Goal: Task Accomplishment & Management: Complete application form

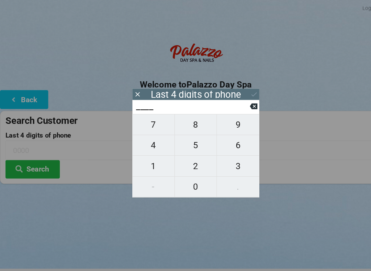
click at [184, 140] on span "5" at bounding box center [186, 138] width 40 height 14
type input "5___"
click at [222, 161] on span "3" at bounding box center [225, 157] width 40 height 14
type input "53__"
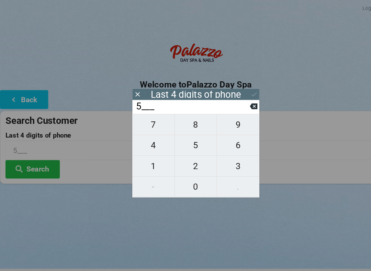
type input "53__"
click at [146, 142] on span "4" at bounding box center [145, 138] width 40 height 14
type input "534_"
click at [180, 184] on span "0" at bounding box center [186, 177] width 40 height 14
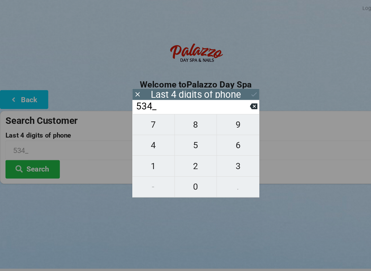
type input "5340"
click at [221, 120] on div "7 8 9 4 5 6 1 2 3 - 0 ." at bounding box center [185, 147] width 120 height 79
click at [181, 187] on div "7 8 9 4 5 6 1 2 3 - 0 ." at bounding box center [185, 147] width 120 height 79
click at [143, 133] on div "7 8 9 4 5 6 1 2 3 - 0 ." at bounding box center [185, 147] width 120 height 79
click at [239, 105] on button at bounding box center [240, 100] width 7 height 9
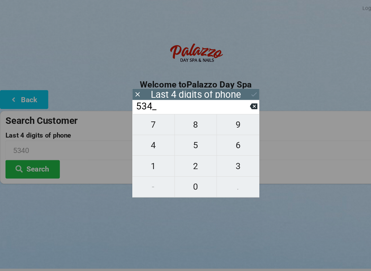
click at [236, 106] on input "534_" at bounding box center [182, 100] width 109 height 11
click at [235, 106] on input "534_" at bounding box center [182, 100] width 109 height 11
click at [235, 105] on input "534_" at bounding box center [182, 100] width 109 height 11
click at [235, 101] on input "534_" at bounding box center [182, 100] width 109 height 11
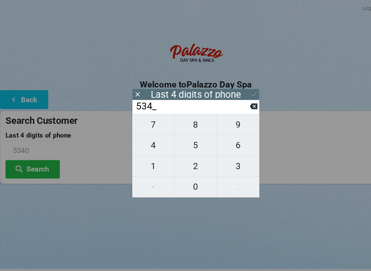
click at [236, 106] on input "534_" at bounding box center [182, 100] width 109 height 11
click at [235, 106] on input "534_" at bounding box center [182, 100] width 109 height 11
click at [237, 104] on icon at bounding box center [240, 100] width 7 height 7
click at [235, 104] on input "53__" at bounding box center [182, 100] width 109 height 11
click at [232, 100] on input "53__" at bounding box center [182, 100] width 109 height 11
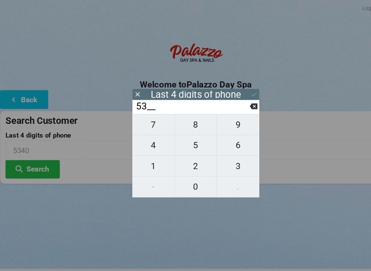
click at [233, 104] on input "53__" at bounding box center [182, 100] width 109 height 11
click at [233, 106] on input "53__" at bounding box center [182, 100] width 109 height 11
click at [235, 103] on input "53__" at bounding box center [182, 100] width 109 height 11
click at [229, 106] on input "53__" at bounding box center [182, 100] width 109 height 11
click at [231, 104] on input "53__" at bounding box center [182, 100] width 109 height 11
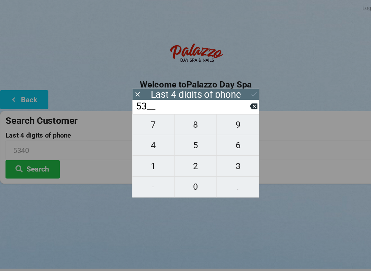
click at [237, 104] on icon at bounding box center [240, 100] width 7 height 5
type input "5___"
click at [236, 104] on input "5___" at bounding box center [182, 100] width 109 height 11
click at [232, 102] on input "5___" at bounding box center [182, 100] width 109 height 11
click at [233, 101] on input "5___" at bounding box center [182, 100] width 109 height 11
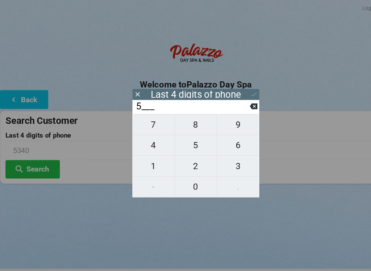
click at [235, 99] on input "5___" at bounding box center [182, 100] width 109 height 11
click at [230, 106] on input "5___" at bounding box center [182, 100] width 109 height 11
click at [189, 178] on span "0" at bounding box center [186, 177] width 40 height 14
type input "50__"
click at [235, 106] on input "50__" at bounding box center [182, 100] width 109 height 11
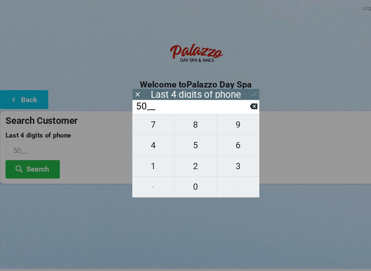
click at [241, 104] on icon at bounding box center [240, 100] width 7 height 5
click at [236, 103] on input "5___" at bounding box center [182, 100] width 109 height 11
click at [237, 104] on icon at bounding box center [240, 100] width 7 height 7
type input "____"
click at [238, 104] on icon at bounding box center [240, 100] width 7 height 7
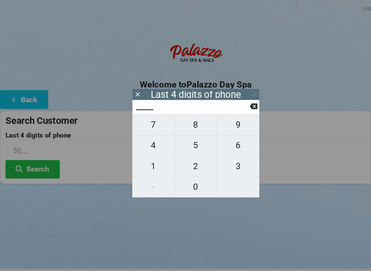
click at [184, 179] on span "0" at bounding box center [186, 177] width 40 height 14
type input "0___"
click at [223, 121] on span "9" at bounding box center [225, 118] width 40 height 14
type input "09__"
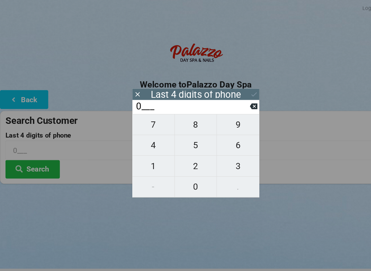
type input "09__"
click at [183, 179] on span "0" at bounding box center [186, 177] width 40 height 14
type input "090_"
click at [149, 123] on span "7" at bounding box center [145, 118] width 40 height 14
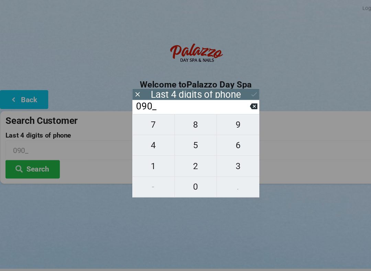
type input "0907"
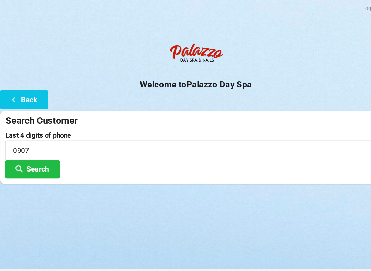
click at [281, 214] on div "Logout Logout Sign-In Welcome to Palazzo Day Spa Back Search Customer Last 4 di…" at bounding box center [185, 135] width 371 height 271
click at [35, 159] on button "Search" at bounding box center [31, 161] width 52 height 18
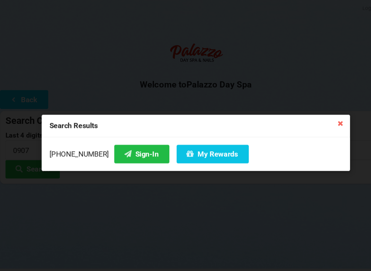
click at [322, 121] on icon at bounding box center [322, 116] width 11 height 11
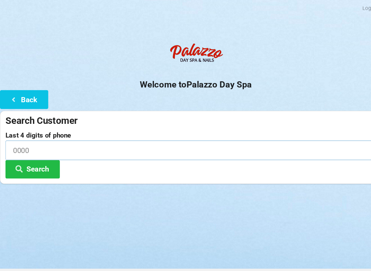
click at [60, 143] on input at bounding box center [185, 142] width 361 height 18
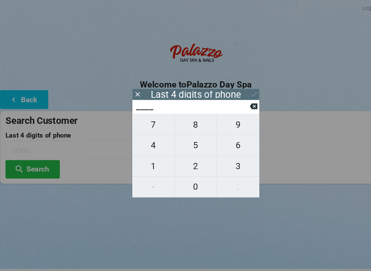
click at [227, 145] on span "6" at bounding box center [225, 138] width 40 height 14
type input "6___"
click at [224, 158] on span "3" at bounding box center [225, 157] width 40 height 14
type input "63__"
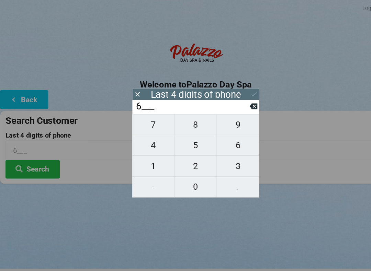
type input "63__"
click at [187, 174] on span "0" at bounding box center [186, 177] width 40 height 14
type input "630_"
click at [226, 143] on span "6" at bounding box center [225, 138] width 40 height 14
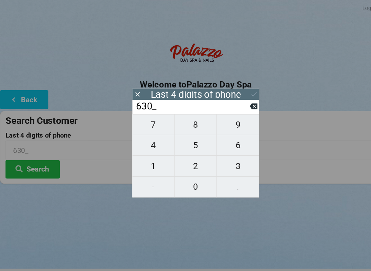
type input "6306"
click at [238, 104] on icon at bounding box center [240, 100] width 7 height 5
type input "630_"
click at [224, 158] on span "3" at bounding box center [225, 157] width 40 height 14
type input "6303"
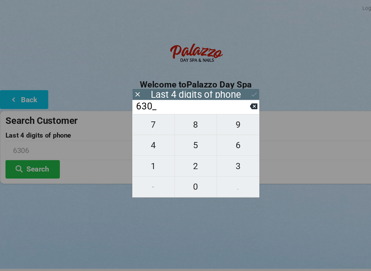
type input "6303"
click at [35, 164] on button "Search" at bounding box center [31, 161] width 52 height 18
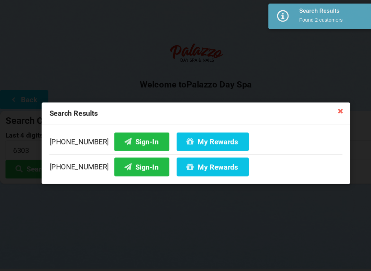
click at [120, 132] on button "Sign-In" at bounding box center [134, 134] width 52 height 18
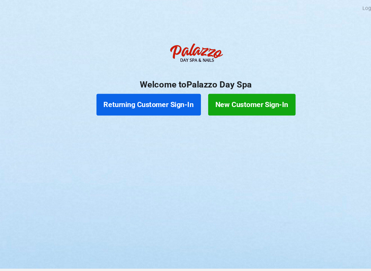
click at [149, 105] on button "Returning Customer Sign-In" at bounding box center [140, 99] width 99 height 21
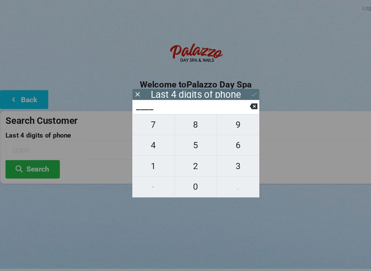
click at [150, 121] on span "7" at bounding box center [145, 118] width 40 height 14
type input "7___"
click at [137, 142] on span "4" at bounding box center [145, 138] width 40 height 14
type input "74__"
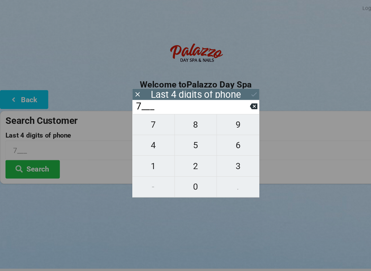
type input "74__"
click at [231, 141] on span "6" at bounding box center [225, 138] width 40 height 14
type input "746_"
click at [146, 160] on span "1" at bounding box center [145, 157] width 40 height 14
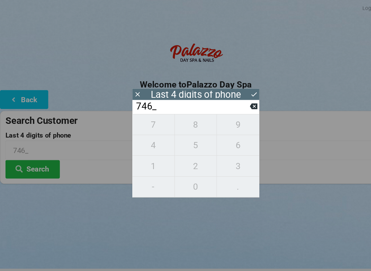
type input "7461"
click at [240, 86] on icon at bounding box center [240, 89] width 7 height 7
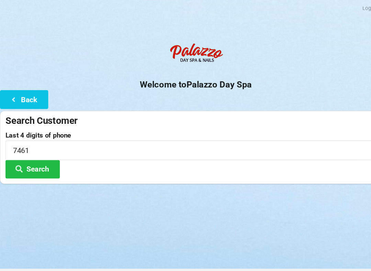
click at [46, 163] on button "Search" at bounding box center [31, 161] width 52 height 18
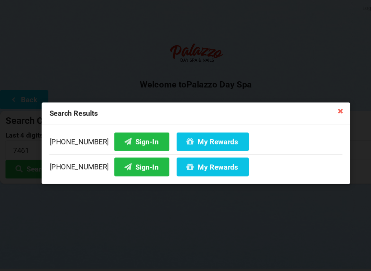
click at [127, 159] on button "Sign-In" at bounding box center [134, 158] width 52 height 18
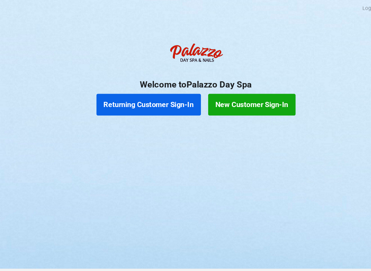
click at [157, 94] on button "Returning Customer Sign-In" at bounding box center [140, 99] width 99 height 21
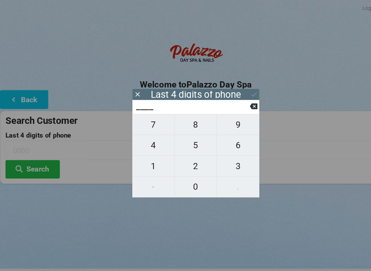
click at [142, 154] on span "1" at bounding box center [145, 157] width 40 height 14
type input "1___"
click at [225, 157] on span "3" at bounding box center [225, 157] width 40 height 14
type input "13__"
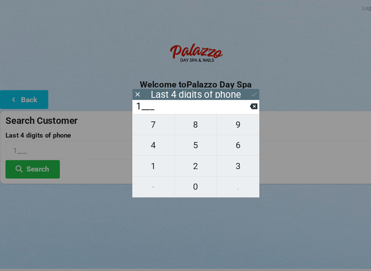
type input "13__"
click at [144, 155] on span "1" at bounding box center [145, 157] width 40 height 14
type input "131_"
click at [144, 153] on span "1" at bounding box center [145, 157] width 40 height 14
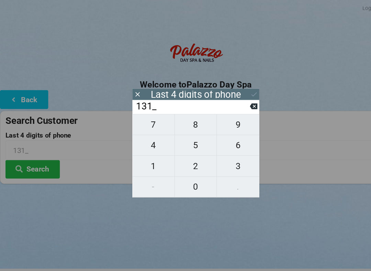
type input "1311"
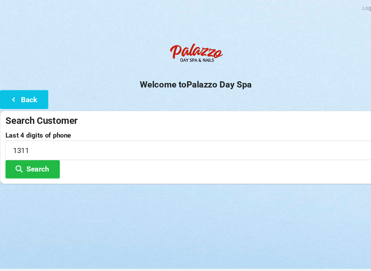
click at [274, 145] on input "1311" at bounding box center [185, 142] width 361 height 18
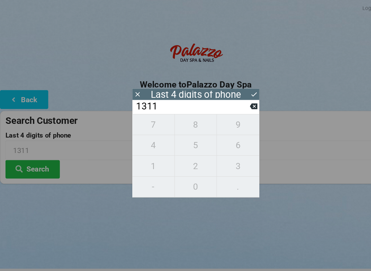
click at [239, 89] on icon at bounding box center [240, 89] width 7 height 7
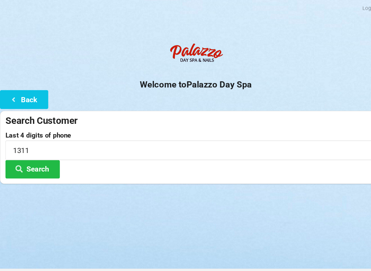
click at [35, 156] on button "Search" at bounding box center [31, 161] width 52 height 18
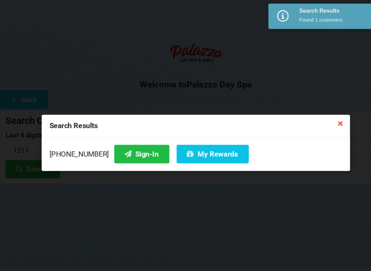
click at [120, 144] on button "Sign-In" at bounding box center [134, 146] width 52 height 18
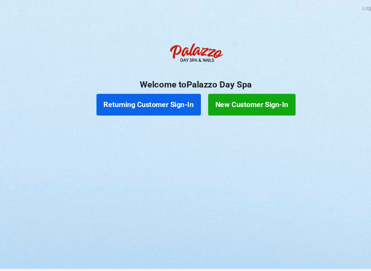
click at [146, 100] on button "Returning Customer Sign-In" at bounding box center [140, 99] width 99 height 21
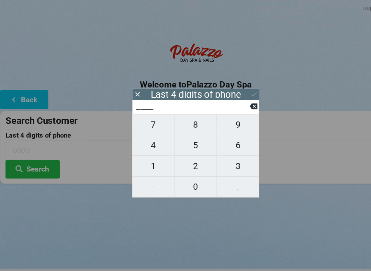
click at [149, 140] on span "4" at bounding box center [145, 138] width 40 height 14
type input "4___"
click at [150, 117] on span "7" at bounding box center [145, 118] width 40 height 14
type input "47__"
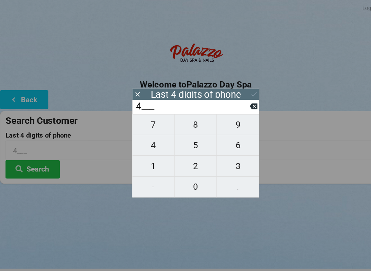
type input "47__"
click at [145, 117] on span "7" at bounding box center [145, 118] width 40 height 14
type input "477_"
click at [242, 105] on button at bounding box center [240, 100] width 7 height 9
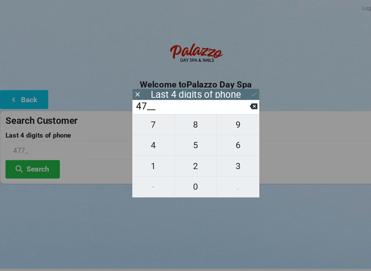
click at [188, 142] on span "5" at bounding box center [186, 138] width 40 height 14
type input "475_"
click at [146, 121] on span "7" at bounding box center [145, 118] width 40 height 14
type input "4757"
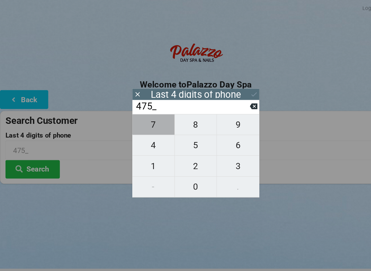
type input "4757"
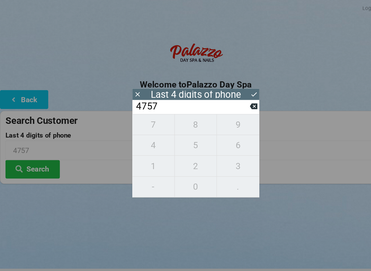
click at [47, 165] on button "Search" at bounding box center [31, 161] width 52 height 18
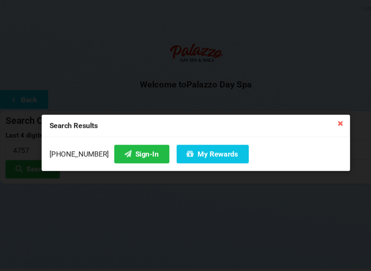
click at [124, 146] on button "Sign-In" at bounding box center [134, 146] width 52 height 18
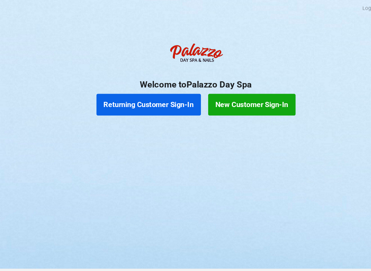
click at [221, 102] on button "New Customer Sign-In" at bounding box center [238, 99] width 83 height 21
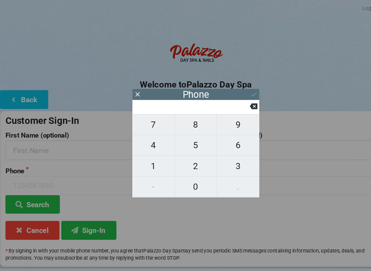
click at [149, 140] on span "4" at bounding box center [145, 138] width 40 height 14
type input "4"
click at [179, 177] on span "0" at bounding box center [186, 177] width 40 height 14
type input "40"
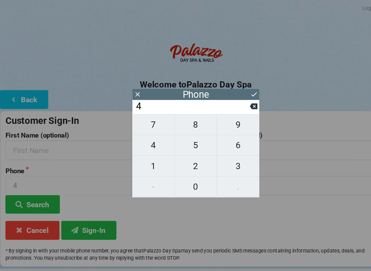
type input "40"
click at [145, 123] on span "7" at bounding box center [145, 118] width 40 height 14
type input "407"
click at [185, 163] on span "2" at bounding box center [186, 157] width 40 height 14
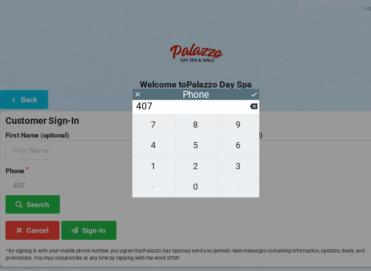
type input "4072"
click at [191, 121] on span "8" at bounding box center [186, 118] width 40 height 14
type input "40728"
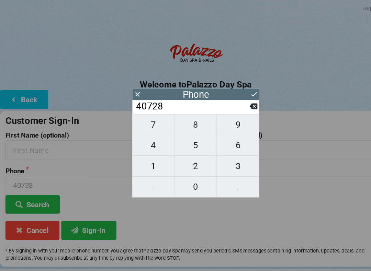
click at [227, 123] on span "9" at bounding box center [225, 118] width 40 height 14
type input "407289"
click at [226, 125] on span "9" at bounding box center [225, 118] width 40 height 14
type input "4072899"
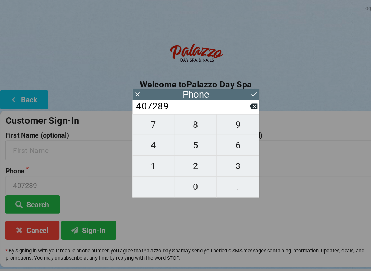
type input "4072899"
click at [150, 138] on span "4" at bounding box center [145, 138] width 40 height 14
type input "40728994"
click at [226, 125] on span "9" at bounding box center [225, 118] width 40 height 14
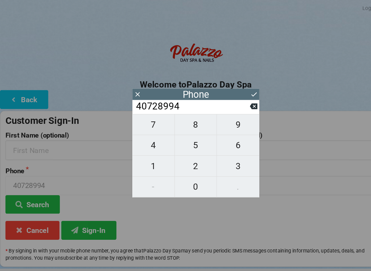
type input "407289949"
click at [148, 125] on span "7" at bounding box center [145, 118] width 40 height 14
type input "4072899497"
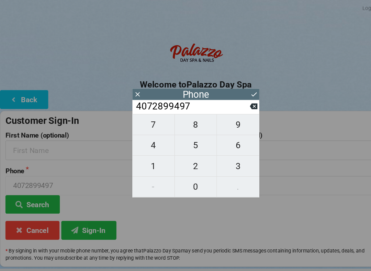
click at [239, 104] on icon at bounding box center [240, 100] width 7 height 5
click at [242, 102] on icon at bounding box center [240, 100] width 7 height 7
click at [235, 105] on input "40728994" at bounding box center [182, 100] width 109 height 11
click at [233, 103] on input "40728994" at bounding box center [182, 100] width 109 height 11
click at [237, 103] on icon at bounding box center [240, 100] width 7 height 5
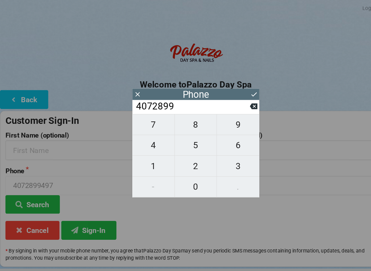
click at [235, 105] on input "4072899" at bounding box center [182, 100] width 109 height 11
click at [240, 104] on icon at bounding box center [240, 100] width 7 height 5
click at [240, 105] on button at bounding box center [240, 100] width 7 height 9
click at [237, 104] on icon at bounding box center [240, 100] width 7 height 5
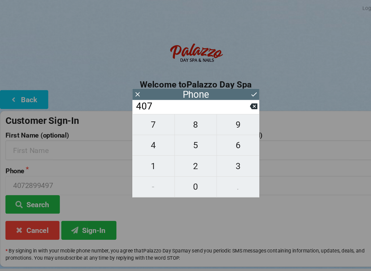
click at [237, 104] on icon at bounding box center [240, 100] width 7 height 5
click at [239, 103] on icon at bounding box center [240, 100] width 7 height 5
type input "4"
click at [238, 103] on icon at bounding box center [240, 100] width 7 height 5
click at [238, 104] on icon at bounding box center [240, 100] width 7 height 5
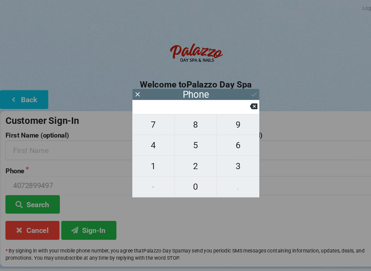
click at [145, 123] on span "7" at bounding box center [145, 118] width 40 height 14
type input "7"
click at [148, 121] on span "7" at bounding box center [145, 118] width 40 height 14
type input "77"
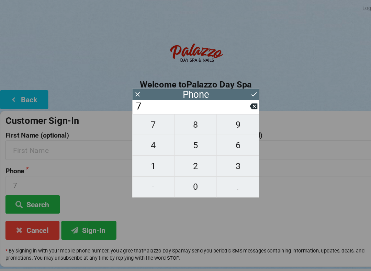
type input "77"
click at [222, 158] on span "3" at bounding box center [225, 157] width 40 height 14
type input "773"
click at [222, 160] on span "3" at bounding box center [225, 157] width 40 height 14
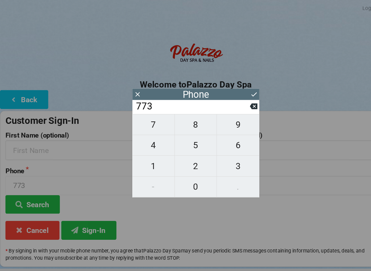
type input "7733"
click at [145, 142] on span "4" at bounding box center [145, 138] width 40 height 14
type input "77334"
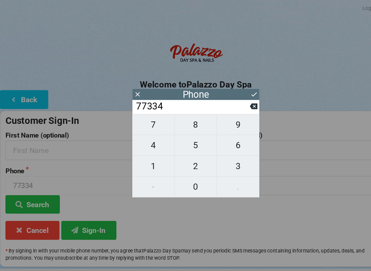
click at [146, 142] on span "4" at bounding box center [145, 138] width 40 height 14
type input "773344"
click at [144, 145] on span "4" at bounding box center [145, 138] width 40 height 14
type input "7733444"
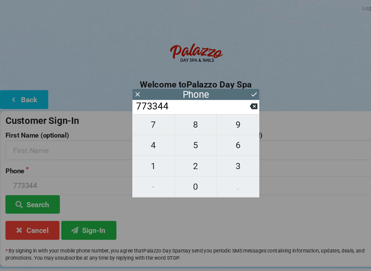
type input "7733444"
click at [236, 105] on input "7733444" at bounding box center [182, 100] width 109 height 11
click at [238, 104] on icon at bounding box center [240, 100] width 7 height 7
click at [188, 122] on span "8" at bounding box center [186, 118] width 40 height 14
type input "7733448"
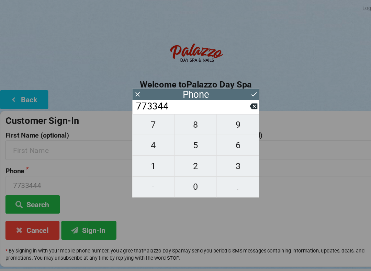
type input "7733448"
click at [153, 158] on span "1" at bounding box center [145, 157] width 40 height 14
type input "77334481"
click at [226, 121] on span "9" at bounding box center [225, 118] width 40 height 14
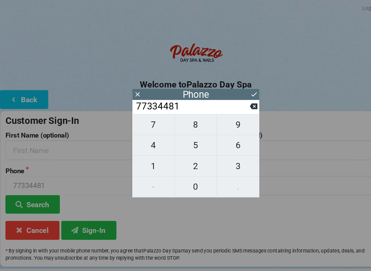
type input "773344819"
click at [185, 125] on span "8" at bounding box center [186, 118] width 40 height 14
type input "7733448198"
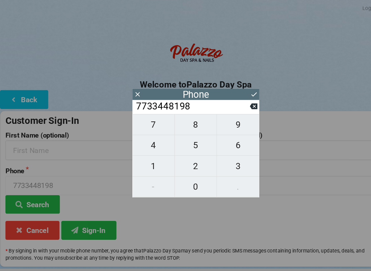
click at [238, 93] on button at bounding box center [240, 89] width 7 height 9
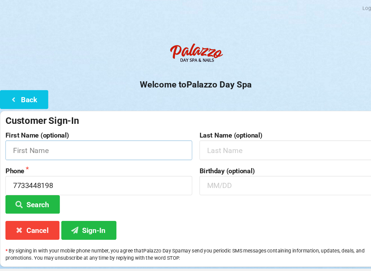
click at [105, 137] on input "text" at bounding box center [93, 142] width 177 height 18
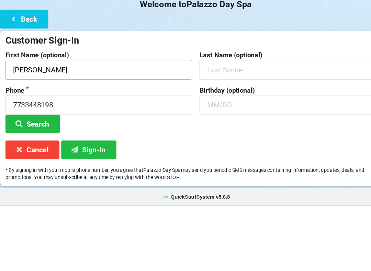
type input "[PERSON_NAME]"
click at [220, 133] on input "text" at bounding box center [277, 142] width 177 height 18
type input "Rojo"
click at [219, 167] on input "text" at bounding box center [277, 176] width 177 height 18
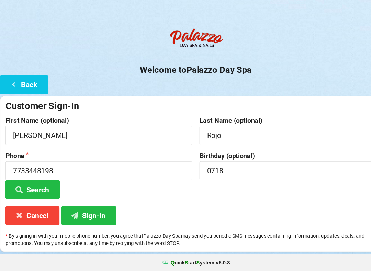
click at [80, 210] on button "Sign-In" at bounding box center [84, 219] width 52 height 18
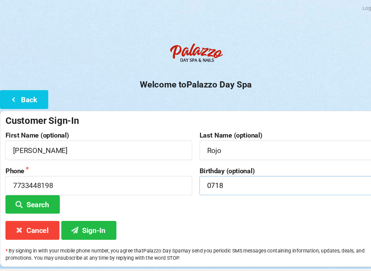
click at [288, 169] on input "0718" at bounding box center [277, 176] width 177 height 18
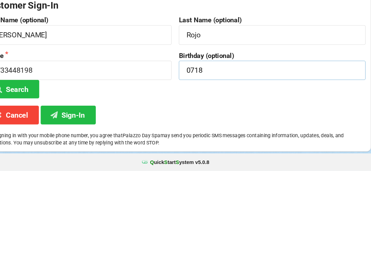
click at [295, 167] on input "0718" at bounding box center [277, 176] width 177 height 18
click at [317, 167] on input "0718" at bounding box center [277, 176] width 177 height 18
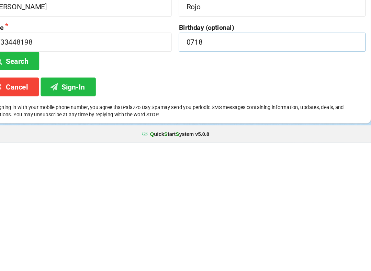
click at [322, 167] on input "0718" at bounding box center [277, 176] width 177 height 18
type input "0"
type input "07/18"
click at [67, 210] on button "Sign-In" at bounding box center [84, 219] width 52 height 18
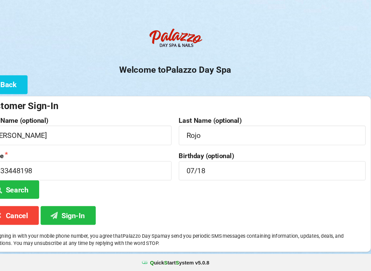
click at [20, 210] on button "Cancel" at bounding box center [30, 219] width 51 height 18
click at [12, 185] on button "Search" at bounding box center [31, 194] width 52 height 18
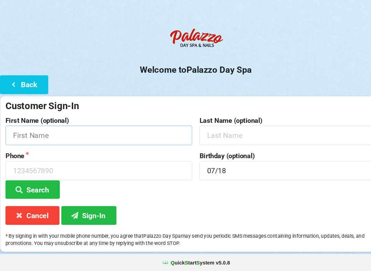
click at [56, 133] on input "text" at bounding box center [93, 142] width 177 height 18
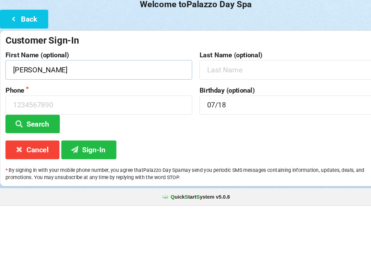
type input "[PERSON_NAME]"
click at [223, 133] on input "text" at bounding box center [277, 142] width 177 height 18
type input "[PERSON_NAME]"
click at [88, 167] on input at bounding box center [93, 176] width 177 height 18
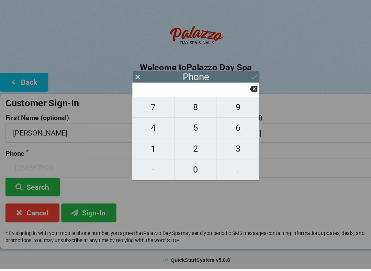
scroll to position [2, 0]
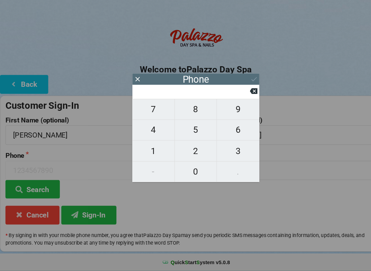
click at [223, 131] on span "6" at bounding box center [225, 138] width 40 height 14
type input "6"
click at [149, 131] on span "4" at bounding box center [145, 138] width 40 height 14
type input "64"
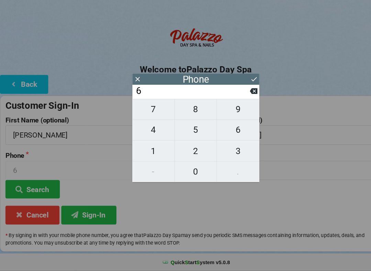
type input "64"
click at [218, 131] on span "6" at bounding box center [225, 138] width 40 height 14
type input "646"
click at [181, 150] on span "2" at bounding box center [186, 157] width 40 height 14
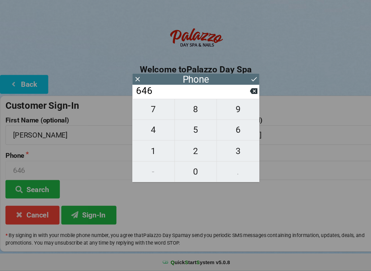
type input "6462"
click at [184, 111] on span "8" at bounding box center [186, 118] width 40 height 14
type input "64628"
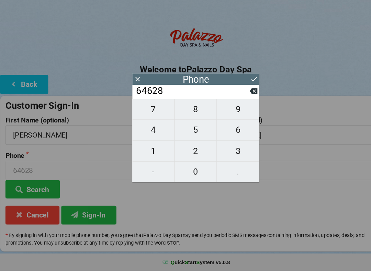
click at [189, 111] on span "8" at bounding box center [186, 118] width 40 height 14
type input "646288"
click at [226, 111] on span "9" at bounding box center [225, 118] width 40 height 14
type input "6462889"
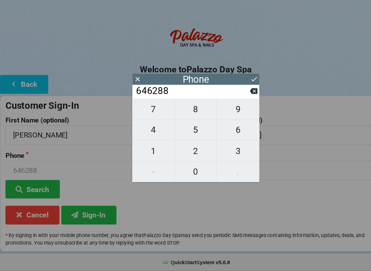
type input "6462889"
click at [194, 131] on span "5" at bounding box center [186, 138] width 40 height 14
type input "64628895"
click at [148, 131] on span "4" at bounding box center [145, 138] width 40 height 14
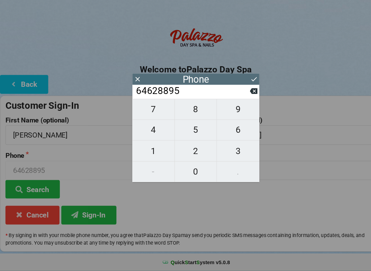
type input "646288954"
click at [147, 150] on span "1" at bounding box center [145, 157] width 40 height 14
type input "6462889541"
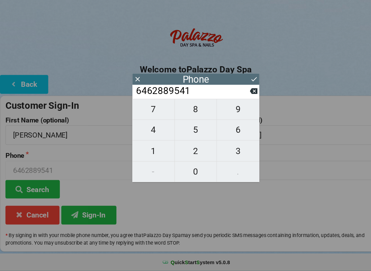
click at [242, 86] on icon at bounding box center [240, 89] width 7 height 7
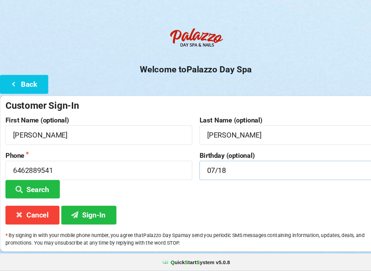
click at [224, 167] on input "07/18" at bounding box center [277, 176] width 177 height 18
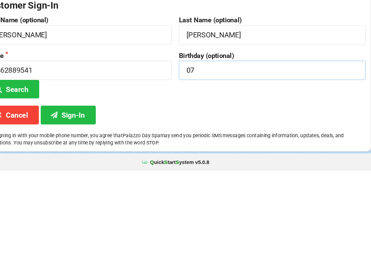
type input "0"
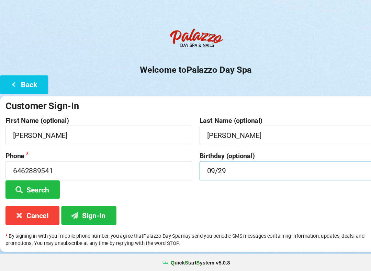
type input "09/29"
click at [87, 210] on button "Sign-In" at bounding box center [84, 219] width 52 height 18
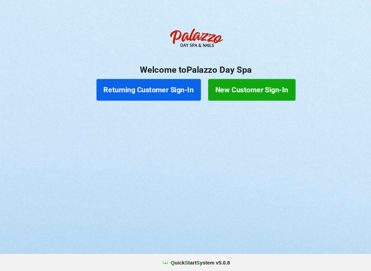
click at [155, 89] on button "Returning Customer Sign-In" at bounding box center [140, 99] width 99 height 21
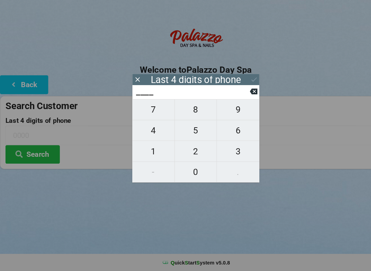
click at [184, 150] on span "2" at bounding box center [186, 157] width 40 height 14
type input "2___"
click at [182, 131] on span "5" at bounding box center [186, 138] width 40 height 14
type input "25__"
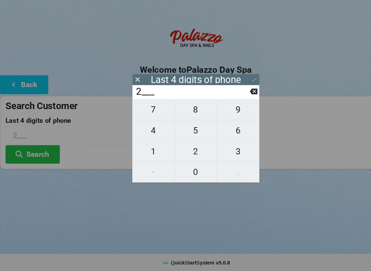
type input "25__"
click at [183, 131] on span "5" at bounding box center [186, 138] width 40 height 14
type input "255_"
click at [147, 111] on span "7" at bounding box center [145, 118] width 40 height 14
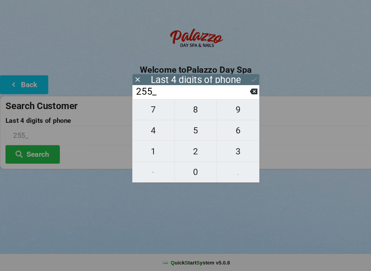
type input "2557"
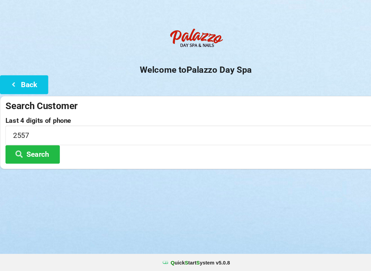
click at [61, 182] on div "Logout Logout Sign-In Welcome to Palazzo Day Spa Back Search Customer Last 4 di…" at bounding box center [185, 135] width 371 height 271
click at [47, 152] on button "Search" at bounding box center [31, 161] width 52 height 18
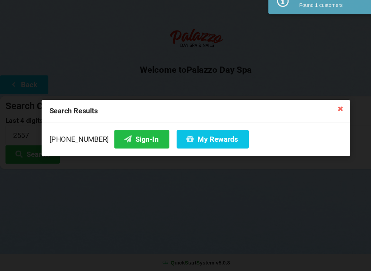
click at [199, 137] on button "My Rewards" at bounding box center [201, 146] width 68 height 18
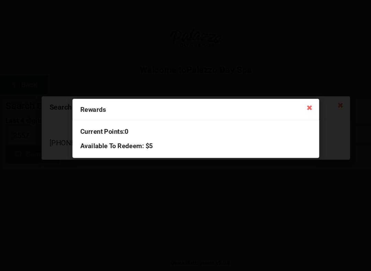
click at [162, 193] on div "Rewards Current Points: 0 Available To Redeem : $5" at bounding box center [185, 135] width 371 height 271
click at [295, 110] on icon at bounding box center [293, 115] width 11 height 11
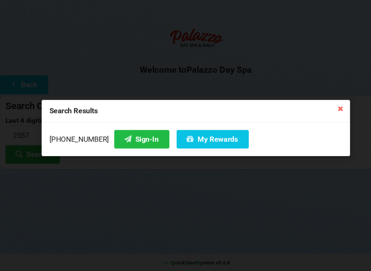
click at [114, 137] on button "Sign-In" at bounding box center [134, 146] width 52 height 18
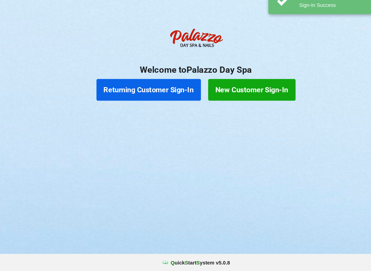
click at [160, 89] on button "Returning Customer Sign-In" at bounding box center [140, 99] width 99 height 21
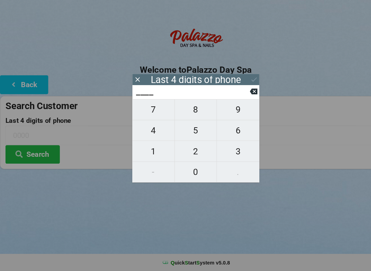
click at [189, 111] on span "8" at bounding box center [186, 118] width 40 height 14
type input "8___"
click at [142, 150] on span "1" at bounding box center [145, 157] width 40 height 14
type input "81__"
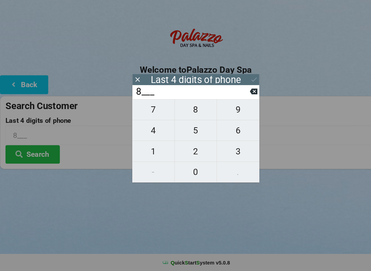
type input "81__"
click at [233, 111] on span "9" at bounding box center [225, 118] width 40 height 14
type input "819_"
click at [184, 170] on span "0" at bounding box center [186, 177] width 40 height 14
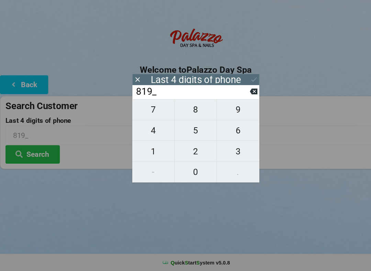
type input "8190"
click at [240, 98] on icon at bounding box center [240, 100] width 7 height 5
click at [187, 170] on span "0" at bounding box center [186, 177] width 40 height 14
type input "8190"
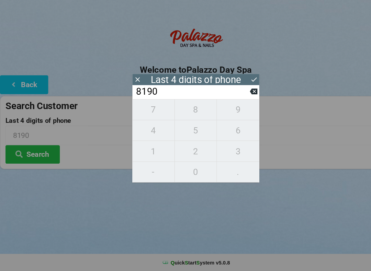
click at [242, 86] on icon at bounding box center [240, 89] width 7 height 7
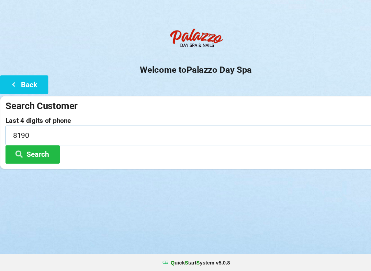
click at [53, 133] on input "8190" at bounding box center [185, 142] width 361 height 18
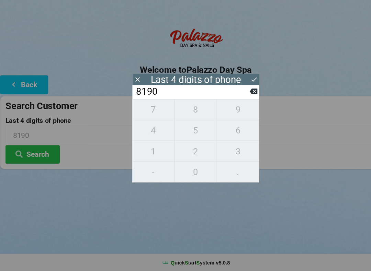
click at [242, 86] on icon at bounding box center [240, 89] width 7 height 7
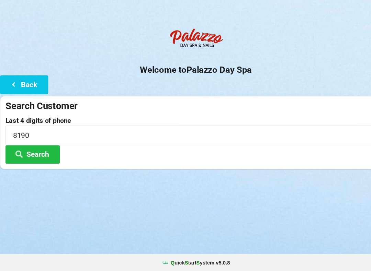
click at [40, 152] on button "Search" at bounding box center [31, 161] width 52 height 18
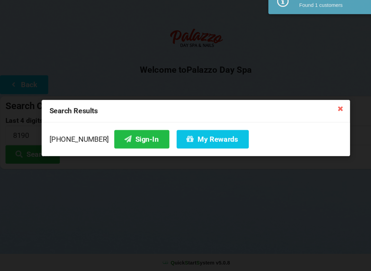
click at [134, 137] on button "Sign-In" at bounding box center [134, 146] width 52 height 18
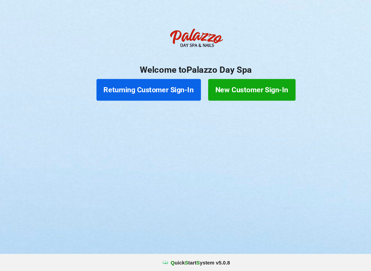
click at [155, 89] on button "Returning Customer Sign-In" at bounding box center [140, 99] width 99 height 21
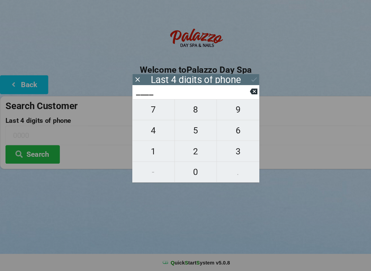
click at [185, 111] on span "8" at bounding box center [186, 118] width 40 height 14
type input "8___"
click at [234, 131] on span "6" at bounding box center [225, 138] width 40 height 14
type input "86__"
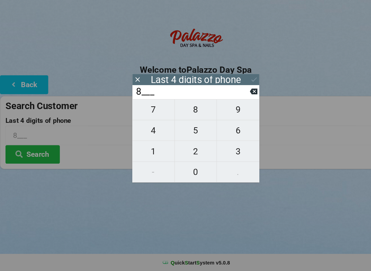
type input "86__"
click at [187, 151] on span "2" at bounding box center [186, 157] width 40 height 14
type input "862_"
click at [189, 150] on span "2" at bounding box center [186, 157] width 40 height 14
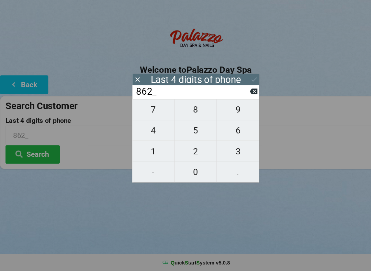
type input "8622"
click at [194, 125] on div "7 8 9 4 5 6 1 2 3 - 0 ." at bounding box center [185, 147] width 120 height 79
click at [237, 98] on icon at bounding box center [240, 100] width 7 height 5
click at [190, 131] on span "5" at bounding box center [186, 138] width 40 height 14
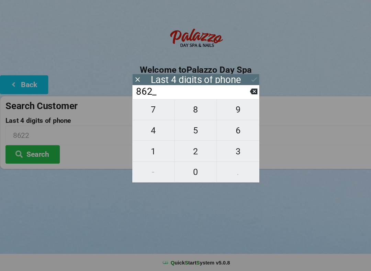
type input "8625"
click at [190, 144] on div "7 8 9 4 5 6 1 2 3 - 0 ." at bounding box center [185, 147] width 120 height 79
click at [239, 98] on icon at bounding box center [240, 100] width 7 height 5
click at [240, 98] on icon at bounding box center [240, 100] width 7 height 5
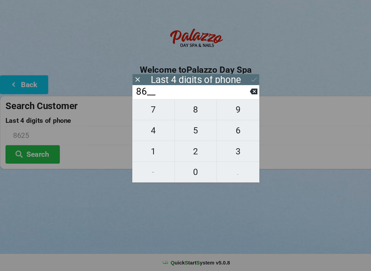
click at [241, 97] on icon at bounding box center [240, 100] width 7 height 7
click at [242, 98] on icon at bounding box center [240, 100] width 7 height 5
click at [240, 98] on icon at bounding box center [240, 100] width 7 height 5
click at [191, 170] on span "0" at bounding box center [186, 177] width 40 height 14
type input "0___"
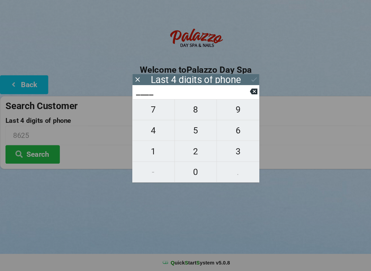
type input "0___"
click at [187, 150] on span "2" at bounding box center [186, 157] width 40 height 14
type input "02__"
click at [189, 131] on span "5" at bounding box center [186, 138] width 40 height 14
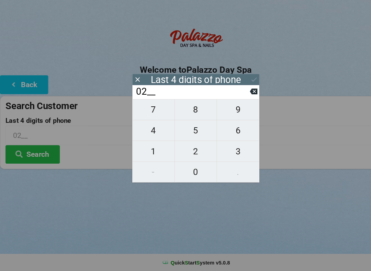
type input "025_"
click at [146, 150] on span "1" at bounding box center [145, 157] width 40 height 14
type input "0251"
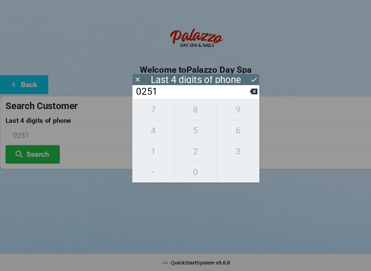
click at [241, 86] on icon at bounding box center [240, 89] width 7 height 7
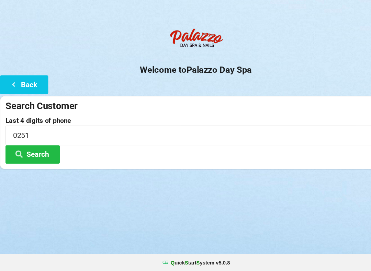
click at [36, 152] on button "Search" at bounding box center [31, 161] width 52 height 18
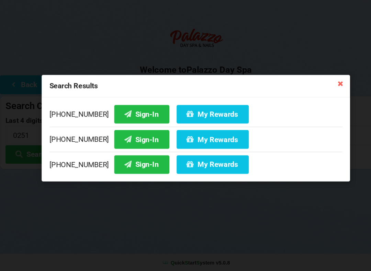
click at [124, 161] on button "Sign-In" at bounding box center [134, 170] width 52 height 18
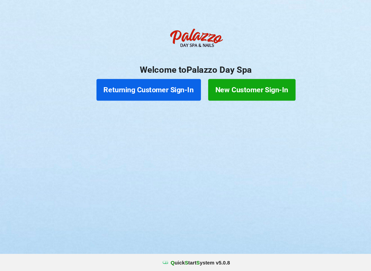
click at [142, 89] on button "Returning Customer Sign-In" at bounding box center [140, 99] width 99 height 21
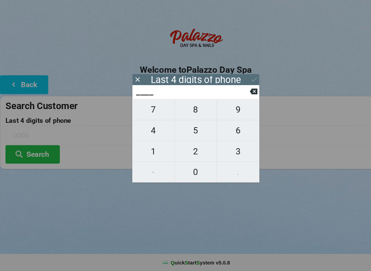
click at [188, 111] on span "8" at bounding box center [186, 118] width 40 height 14
type input "8___"
click at [226, 150] on span "3" at bounding box center [225, 157] width 40 height 14
type input "83__"
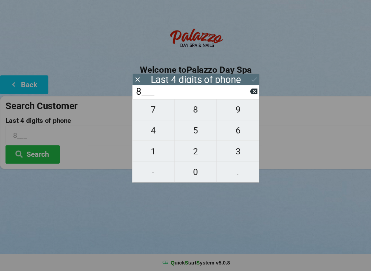
type input "83__"
click at [226, 131] on span "6" at bounding box center [225, 138] width 40 height 14
type input "836_"
click at [231, 131] on span "6" at bounding box center [225, 138] width 40 height 14
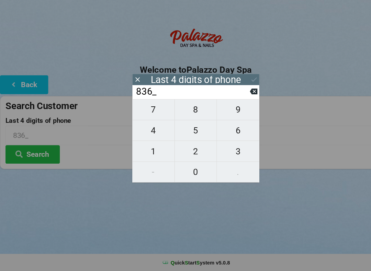
type input "8366"
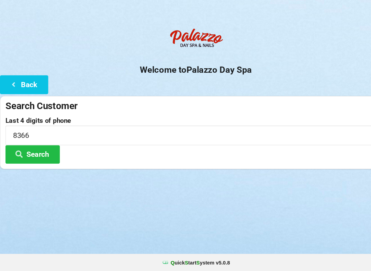
click at [279, 190] on div "Logout Logout Sign-In Welcome to Palazzo Day Spa Back Search Customer Last 4 di…" at bounding box center [185, 135] width 371 height 271
click at [41, 152] on button "Search" at bounding box center [31, 161] width 52 height 18
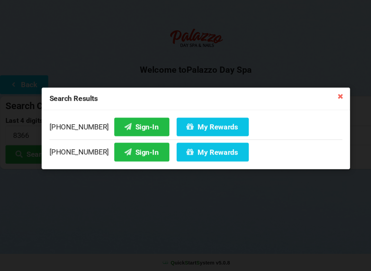
click at [121, 125] on button "Sign-In" at bounding box center [134, 134] width 52 height 18
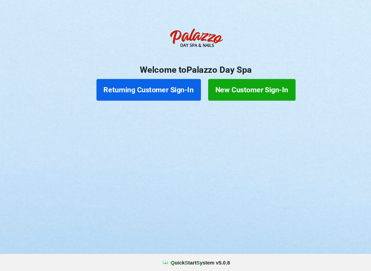
click at [166, 90] on button "Returning Customer Sign-In" at bounding box center [140, 99] width 99 height 21
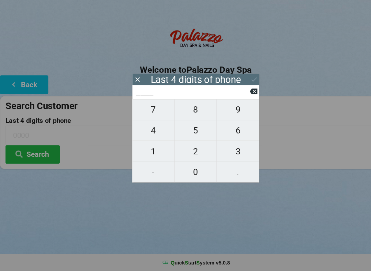
click at [227, 150] on span "3" at bounding box center [225, 157] width 40 height 14
type input "3___"
click at [151, 131] on span "4" at bounding box center [145, 138] width 40 height 14
type input "34__"
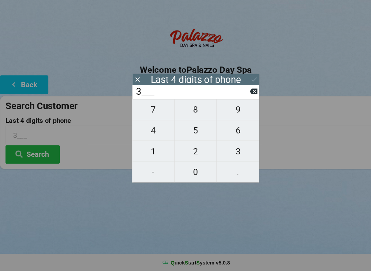
type input "34__"
click at [148, 131] on span "4" at bounding box center [145, 138] width 40 height 14
type input "344_"
click at [238, 98] on icon at bounding box center [240, 100] width 7 height 5
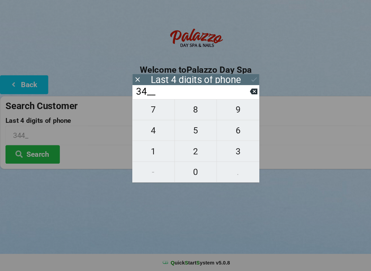
click at [239, 98] on icon at bounding box center [240, 100] width 7 height 5
click at [184, 111] on span "8" at bounding box center [186, 118] width 40 height 14
type input "8___"
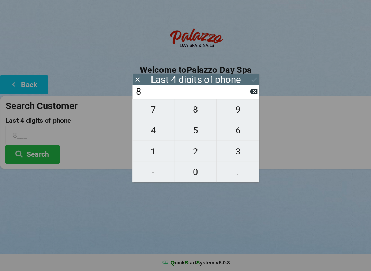
click at [226, 150] on span "3" at bounding box center [225, 157] width 40 height 14
type input "83__"
click at [226, 150] on span "3" at bounding box center [225, 157] width 40 height 14
type input "833_"
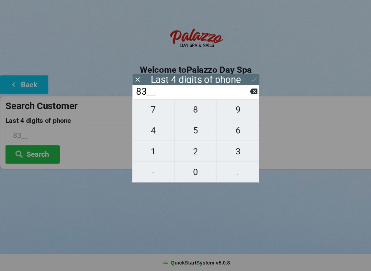
type input "833_"
click at [141, 131] on span "4" at bounding box center [145, 138] width 40 height 14
type input "8334"
click at [44, 152] on button "Search" at bounding box center [31, 161] width 52 height 18
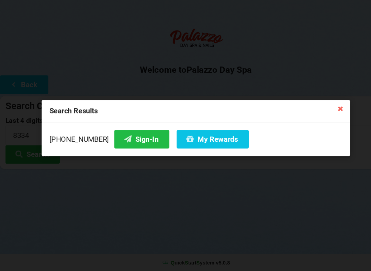
click at [322, 111] on icon at bounding box center [322, 116] width 11 height 11
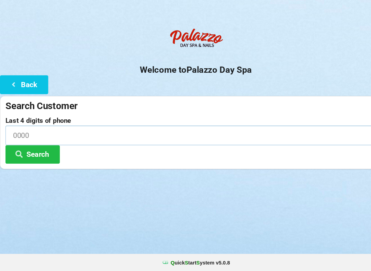
click at [95, 133] on input at bounding box center [185, 142] width 361 height 18
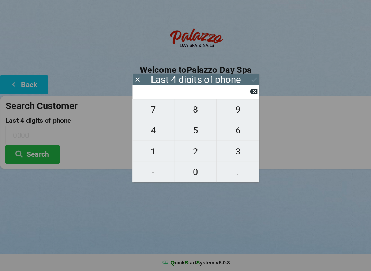
click at [186, 111] on span "8" at bounding box center [186, 118] width 40 height 14
type input "8___"
click at [229, 150] on span "3" at bounding box center [225, 157] width 40 height 14
type input "83__"
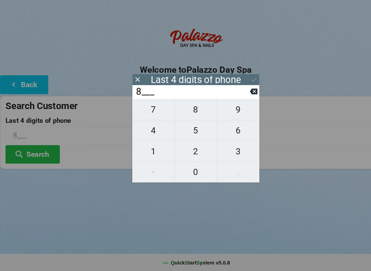
type input "83__"
click at [228, 150] on span "3" at bounding box center [225, 157] width 40 height 14
type input "833_"
click at [148, 131] on span "4" at bounding box center [145, 138] width 40 height 14
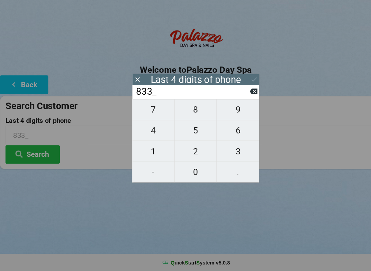
type input "8334"
click at [239, 86] on icon at bounding box center [240, 89] width 7 height 7
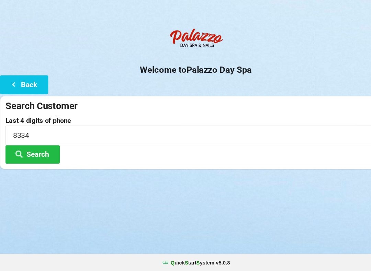
click at [33, 152] on button "Search" at bounding box center [31, 161] width 52 height 18
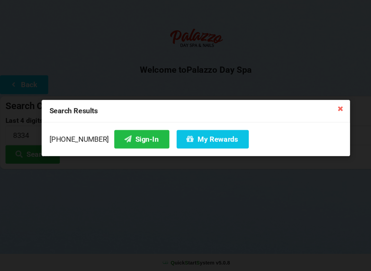
click at [317, 111] on icon at bounding box center [322, 116] width 11 height 11
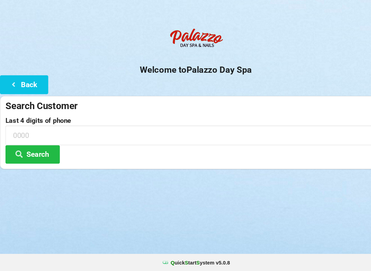
click at [21, 86] on button "Back" at bounding box center [23, 95] width 46 height 18
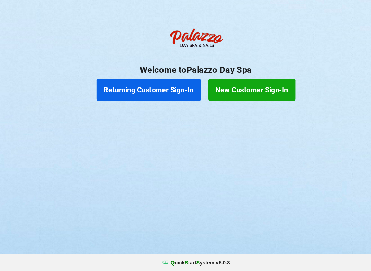
click at [228, 89] on button "New Customer Sign-In" at bounding box center [238, 99] width 83 height 21
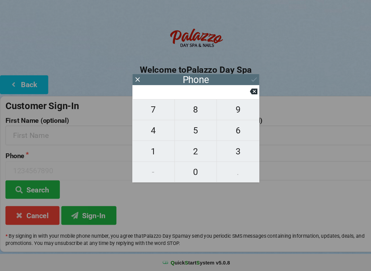
click at [187, 111] on span "8" at bounding box center [186, 118] width 40 height 14
type input "8"
click at [227, 131] on span "6" at bounding box center [225, 138] width 40 height 14
type input "86"
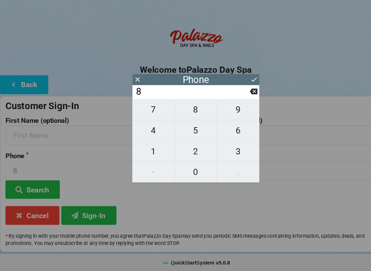
type input "86"
click at [185, 150] on span "2" at bounding box center [186, 157] width 40 height 14
type input "862"
click at [228, 150] on span "3" at bounding box center [225, 157] width 40 height 14
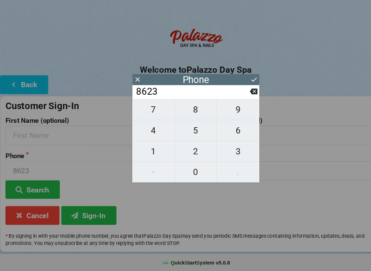
click at [228, 150] on span "3" at bounding box center [225, 157] width 40 height 14
click at [226, 131] on span "6" at bounding box center [225, 138] width 40 height 14
click at [187, 111] on span "8" at bounding box center [186, 118] width 40 height 14
click at [226, 150] on span "3" at bounding box center [225, 157] width 40 height 14
click at [227, 150] on span "3" at bounding box center [225, 157] width 40 height 14
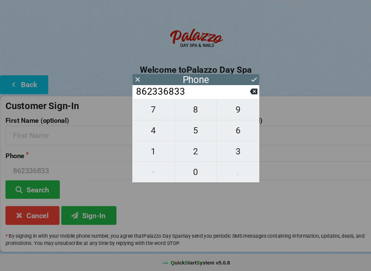
click at [143, 131] on span "4" at bounding box center [145, 138] width 40 height 14
click at [242, 86] on icon at bounding box center [240, 89] width 7 height 7
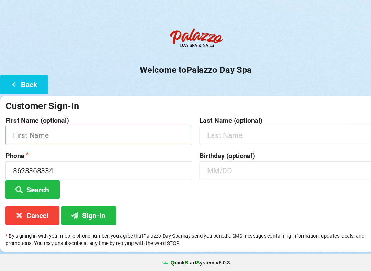
click at [25, 133] on input "text" at bounding box center [93, 142] width 177 height 18
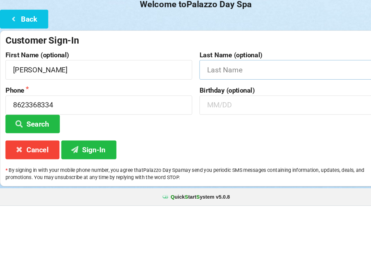
click at [237, 133] on input "text" at bounding box center [277, 142] width 177 height 18
click at [209, 167] on input "text" at bounding box center [277, 176] width 177 height 18
click at [26, 185] on button "Search" at bounding box center [31, 194] width 52 height 18
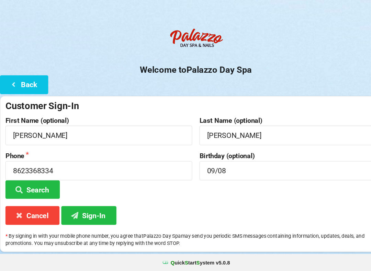
click at [74, 215] on icon at bounding box center [71, 218] width 8 height 6
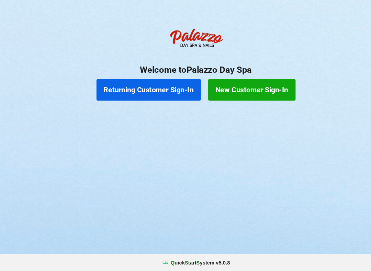
click at [140, 89] on button "Returning Customer Sign-In" at bounding box center [140, 99] width 99 height 21
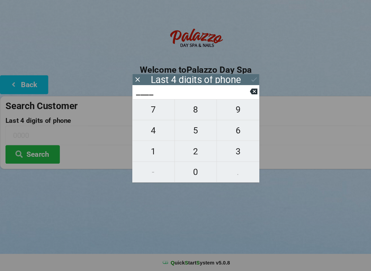
click at [223, 111] on span "9" at bounding box center [225, 118] width 40 height 14
click at [148, 111] on span "7" at bounding box center [145, 118] width 40 height 14
click at [142, 131] on span "4" at bounding box center [145, 138] width 40 height 14
click at [184, 150] on span "2" at bounding box center [186, 157] width 40 height 14
click at [237, 86] on icon at bounding box center [240, 89] width 7 height 7
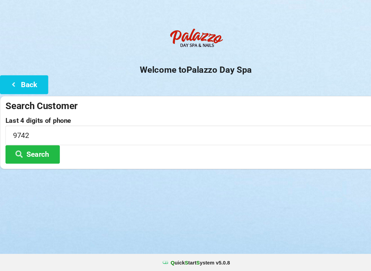
click at [40, 152] on button "Search" at bounding box center [31, 161] width 52 height 18
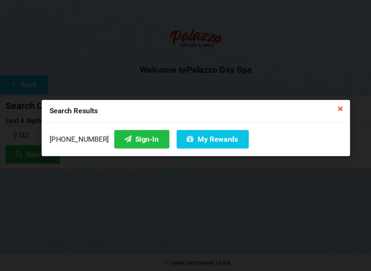
click at [117, 143] on icon at bounding box center [121, 146] width 8 height 6
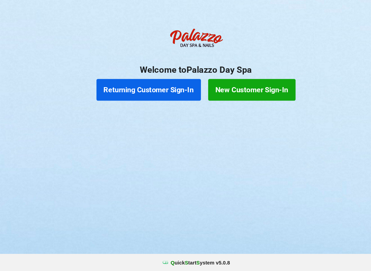
click at [247, 89] on button "New Customer Sign-In" at bounding box center [238, 99] width 83 height 21
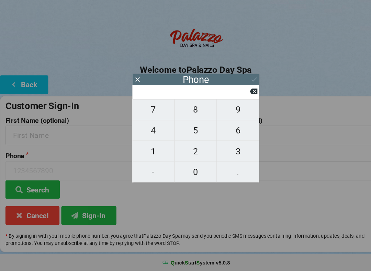
click at [147, 131] on span "4" at bounding box center [145, 138] width 40 height 14
click at [187, 170] on span "0" at bounding box center [186, 177] width 40 height 14
click at [149, 111] on span "7" at bounding box center [145, 118] width 40 height 14
click at [187, 131] on span "5" at bounding box center [186, 138] width 40 height 14
click at [185, 131] on span "5" at bounding box center [186, 138] width 40 height 14
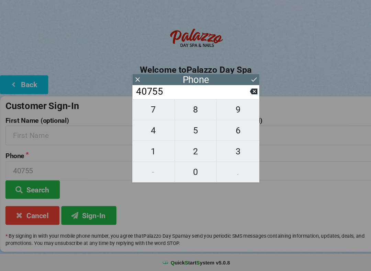
click at [185, 111] on span "8" at bounding box center [186, 118] width 40 height 14
click at [187, 111] on span "8" at bounding box center [186, 118] width 40 height 14
click at [225, 131] on span "6" at bounding box center [225, 138] width 40 height 14
click at [187, 112] on span "8" at bounding box center [186, 118] width 40 height 14
click at [185, 170] on span "0" at bounding box center [186, 177] width 40 height 14
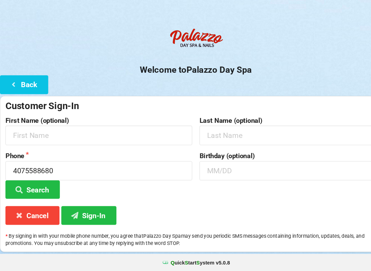
click at [285, 194] on div "Customer Sign-In First Name (optional) Last Name (optional) Phone [PHONE_NUMBER…" at bounding box center [185, 179] width 371 height 148
click at [32, 133] on input "text" at bounding box center [93, 142] width 177 height 18
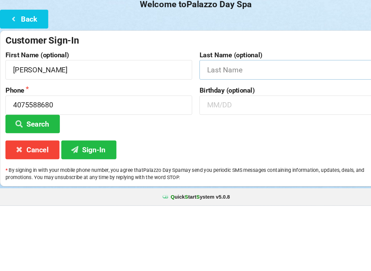
click at [207, 133] on input "text" at bounding box center [277, 142] width 177 height 18
click at [212, 167] on input "text" at bounding box center [277, 176] width 177 height 18
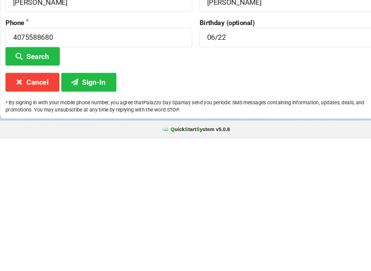
click at [93, 210] on button "Sign-In" at bounding box center [84, 219] width 52 height 18
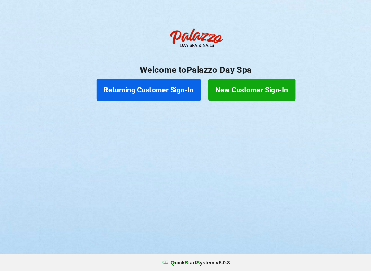
click at [135, 89] on button "Returning Customer Sign-In" at bounding box center [140, 99] width 99 height 21
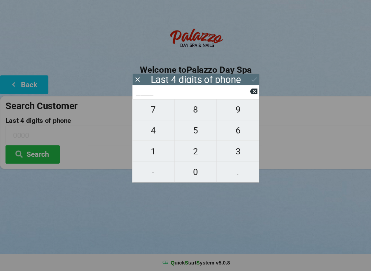
click at [183, 150] on span "2" at bounding box center [186, 157] width 40 height 14
click at [189, 111] on span "8" at bounding box center [186, 118] width 40 height 14
click at [187, 131] on span "5" at bounding box center [186, 138] width 40 height 14
click at [220, 131] on span "6" at bounding box center [225, 138] width 40 height 14
click at [38, 152] on button "Search" at bounding box center [31, 161] width 52 height 18
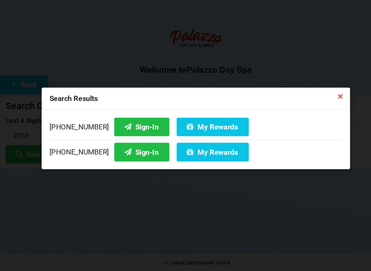
click at [127, 149] on button "Sign-In" at bounding box center [134, 158] width 52 height 18
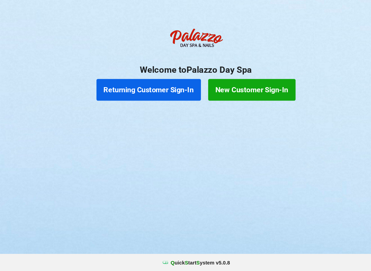
click at [259, 89] on button "New Customer Sign-In" at bounding box center [238, 99] width 83 height 21
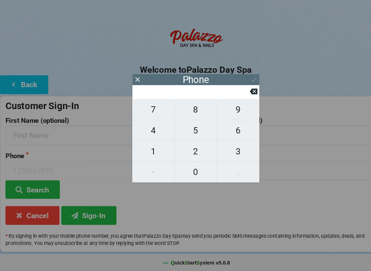
click at [149, 131] on span "4" at bounding box center [145, 138] width 40 height 14
click at [178, 170] on span "0" at bounding box center [186, 177] width 40 height 14
click at [144, 150] on span "1" at bounding box center [145, 157] width 40 height 14
click at [237, 96] on button at bounding box center [240, 100] width 7 height 9
click at [147, 111] on span "7" at bounding box center [145, 118] width 40 height 14
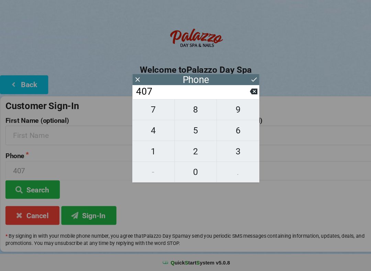
click at [185, 150] on span "2" at bounding box center [186, 157] width 40 height 14
click at [187, 150] on span "2" at bounding box center [186, 157] width 40 height 14
click at [188, 150] on span "2" at bounding box center [186, 157] width 40 height 14
click at [186, 170] on span "0" at bounding box center [186, 177] width 40 height 14
click at [223, 111] on span "9" at bounding box center [225, 118] width 40 height 14
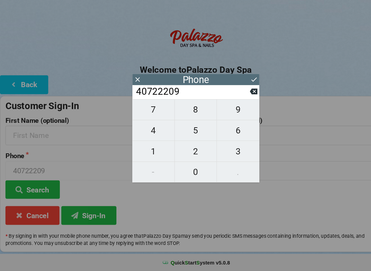
click at [193, 150] on span "2" at bounding box center [186, 157] width 40 height 14
click at [147, 150] on span "1" at bounding box center [145, 157] width 40 height 14
click at [242, 86] on icon at bounding box center [240, 89] width 7 height 7
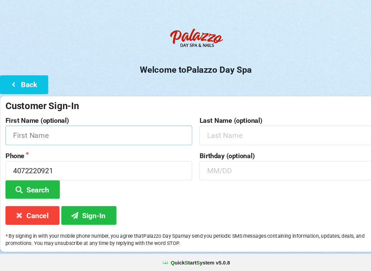
click at [103, 133] on input "text" at bounding box center [93, 142] width 177 height 18
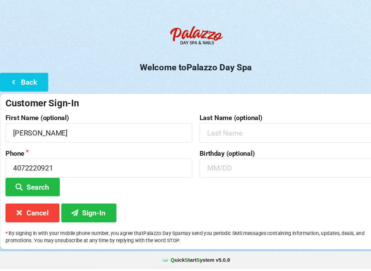
click at [94, 210] on button "Sign-In" at bounding box center [84, 219] width 52 height 18
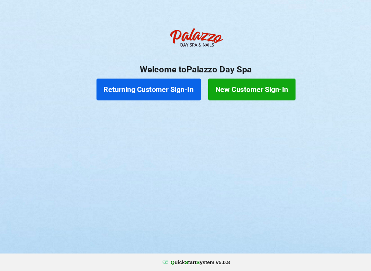
click at [139, 89] on button "Returning Customer Sign-In" at bounding box center [140, 99] width 99 height 21
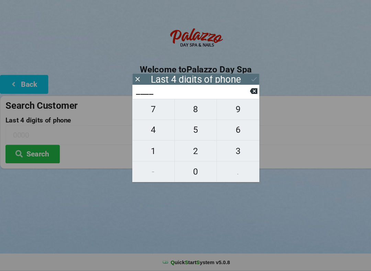
click at [186, 170] on span "0" at bounding box center [186, 177] width 40 height 14
click at [139, 111] on span "7" at bounding box center [145, 118] width 40 height 14
click at [182, 150] on span "2" at bounding box center [186, 157] width 40 height 14
click at [186, 131] on span "5" at bounding box center [186, 138] width 40 height 14
click at [36, 152] on button "Search" at bounding box center [31, 161] width 52 height 18
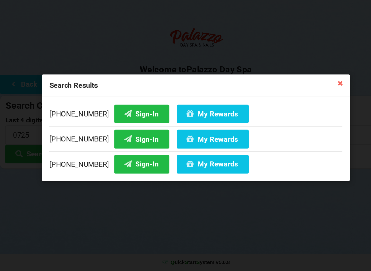
scroll to position [0, 0]
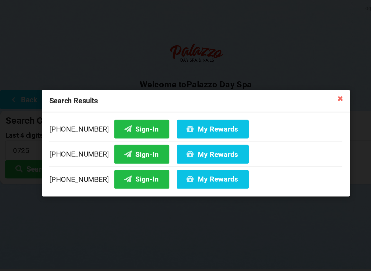
click at [128, 171] on button "Sign-In" at bounding box center [134, 170] width 52 height 18
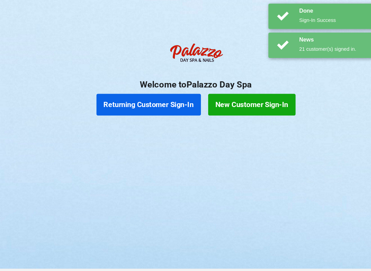
click at [183, 171] on div "Logout Logout Sign-In Welcome to Palazzo Day Spa Returning Customer Sign-In New…" at bounding box center [185, 135] width 371 height 271
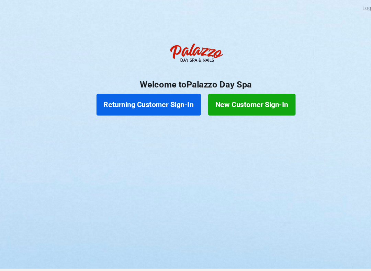
click at [106, 191] on div "Logout Logout Sign-In Welcome to Palazzo Day Spa Returning Customer Sign-In New…" at bounding box center [185, 135] width 371 height 271
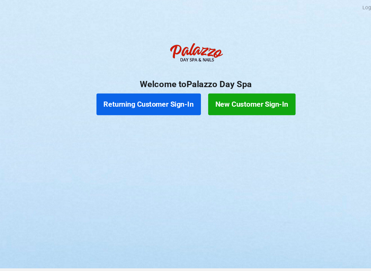
click at [155, 94] on button "Returning Customer Sign-In" at bounding box center [140, 99] width 99 height 21
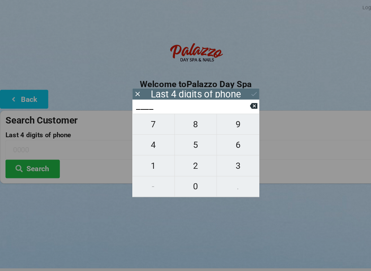
click at [225, 162] on span "3" at bounding box center [225, 157] width 40 height 14
click at [183, 156] on span "2" at bounding box center [186, 157] width 40 height 14
click at [144, 155] on span "1" at bounding box center [145, 157] width 40 height 14
click at [225, 160] on span "3" at bounding box center [225, 157] width 40 height 14
click at [187, 174] on div "7 8 9 4 5 6 1 2 3 - 0 ." at bounding box center [185, 147] width 120 height 79
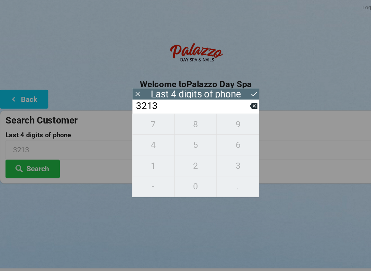
click at [139, 138] on div "7 8 9 4 5 6 1 2 3 - 0 ." at bounding box center [185, 147] width 120 height 79
click at [236, 106] on input "3213" at bounding box center [182, 100] width 109 height 11
click at [237, 105] on button at bounding box center [240, 100] width 7 height 9
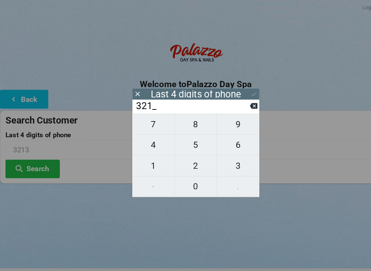
click at [236, 106] on input "321_" at bounding box center [182, 100] width 109 height 11
click at [237, 104] on icon at bounding box center [240, 100] width 7 height 7
click at [235, 106] on input "32__" at bounding box center [182, 100] width 109 height 11
click at [241, 104] on icon at bounding box center [240, 100] width 7 height 5
click at [237, 104] on icon at bounding box center [240, 100] width 7 height 7
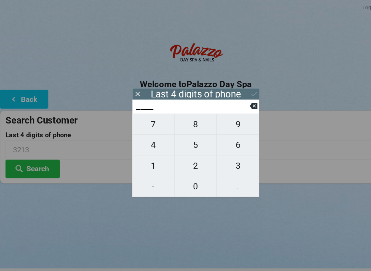
click at [147, 158] on span "1" at bounding box center [145, 157] width 40 height 14
click at [230, 121] on span "9" at bounding box center [225, 118] width 40 height 14
click at [185, 121] on span "8" at bounding box center [186, 118] width 40 height 14
click at [225, 162] on span "3" at bounding box center [225, 157] width 40 height 14
click at [192, 89] on div "Last 4 digits of phone" at bounding box center [186, 89] width 86 height 7
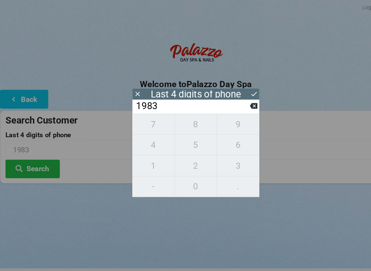
click at [277, 198] on div "Logout Logout Sign-In Welcome to Palazzo Day Spa Back Search Customer Last 4 di…" at bounding box center [185, 135] width 371 height 271
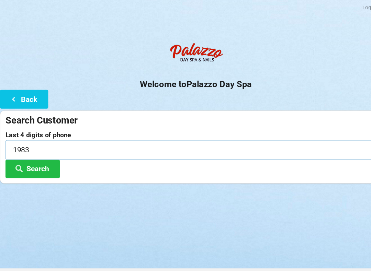
click at [194, 142] on input "1983" at bounding box center [185, 142] width 361 height 18
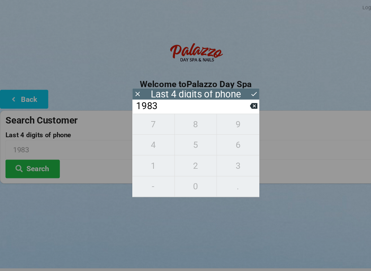
click at [240, 105] on button at bounding box center [240, 100] width 7 height 9
click at [239, 104] on icon at bounding box center [240, 100] width 7 height 5
click at [233, 106] on input "19__" at bounding box center [182, 100] width 109 height 11
click at [237, 104] on icon at bounding box center [240, 100] width 7 height 7
click at [236, 105] on input "1___" at bounding box center [182, 100] width 109 height 11
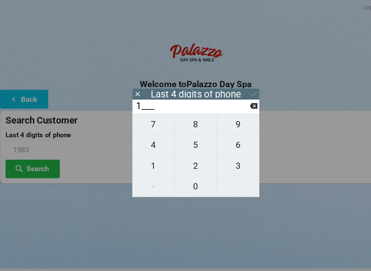
click at [238, 105] on button at bounding box center [240, 100] width 7 height 9
click at [189, 178] on span "0" at bounding box center [186, 177] width 40 height 14
click at [154, 143] on span "4" at bounding box center [145, 138] width 40 height 14
click at [187, 125] on span "8" at bounding box center [186, 118] width 40 height 14
click at [222, 140] on span "6" at bounding box center [225, 138] width 40 height 14
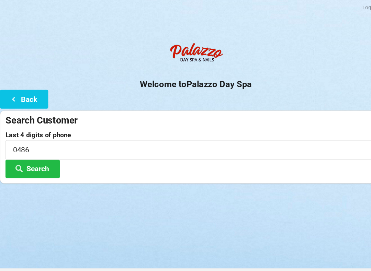
click at [119, 211] on div "Logout Logout Sign-In Welcome to Palazzo Day Spa Back Search Customer Last 4 di…" at bounding box center [185, 135] width 371 height 271
click at [48, 159] on button "Search" at bounding box center [31, 161] width 52 height 18
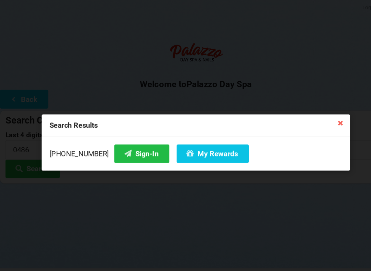
click at [121, 152] on button "Sign-In" at bounding box center [134, 146] width 52 height 18
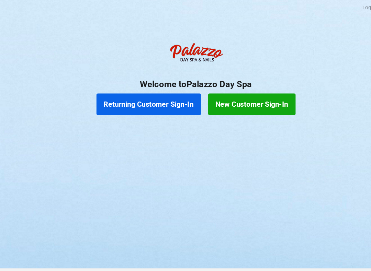
click at [151, 99] on button "Returning Customer Sign-In" at bounding box center [140, 99] width 99 height 21
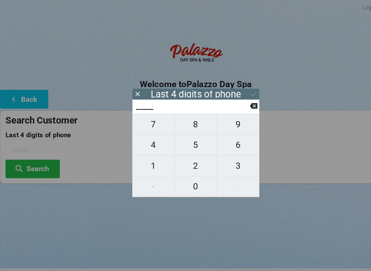
click at [149, 122] on span "7" at bounding box center [145, 118] width 40 height 14
click at [227, 142] on span "6" at bounding box center [225, 138] width 40 height 14
click at [144, 123] on span "7" at bounding box center [145, 118] width 40 height 14
click at [225, 160] on span "3" at bounding box center [225, 157] width 40 height 14
click at [36, 162] on button "Search" at bounding box center [31, 161] width 52 height 18
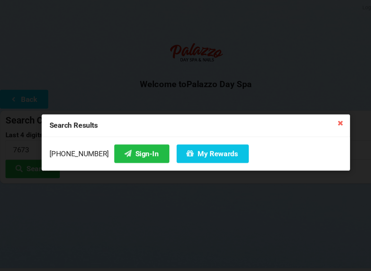
click at [130, 154] on button "Sign-In" at bounding box center [134, 146] width 52 height 18
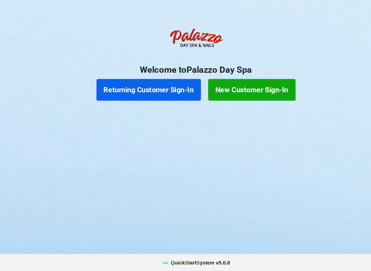
click at [172, 90] on button "Returning Customer Sign-In" at bounding box center [140, 99] width 99 height 21
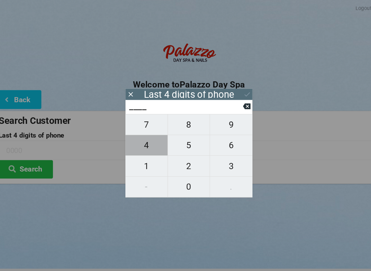
click at [143, 145] on span "4" at bounding box center [145, 138] width 40 height 14
click at [223, 122] on span "9" at bounding box center [225, 118] width 40 height 14
click at [222, 159] on span "3" at bounding box center [225, 157] width 40 height 14
click at [140, 140] on span "4" at bounding box center [145, 138] width 40 height 14
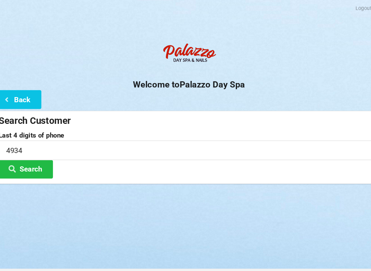
click at [175, 214] on div "Logout Logout Sign-In Welcome to Palazzo Day Spa Back Search Customer Last 4 di…" at bounding box center [185, 135] width 371 height 271
click at [30, 162] on button "Search" at bounding box center [31, 161] width 52 height 18
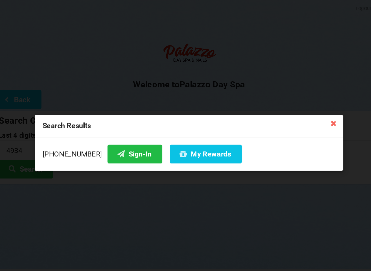
click at [120, 153] on button "Sign-In" at bounding box center [134, 146] width 52 height 18
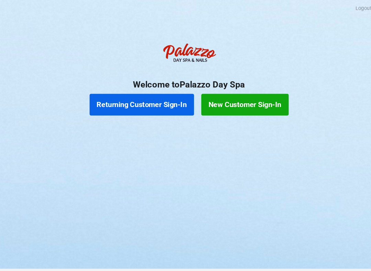
click at [151, 97] on button "Returning Customer Sign-In" at bounding box center [140, 99] width 99 height 21
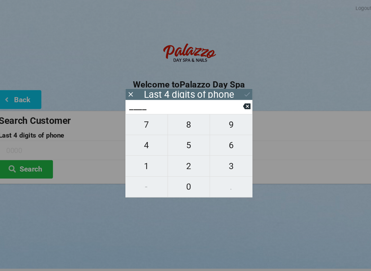
click at [179, 161] on span "2" at bounding box center [186, 157] width 40 height 14
click at [183, 138] on span "5" at bounding box center [186, 138] width 40 height 14
click at [183, 137] on span "5" at bounding box center [186, 138] width 40 height 14
click at [141, 122] on span "7" at bounding box center [145, 118] width 40 height 14
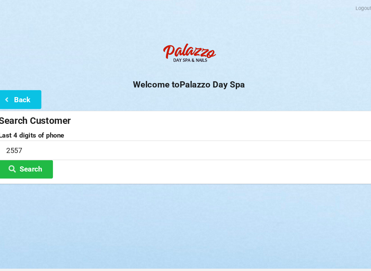
click at [285, 188] on div at bounding box center [185, 183] width 371 height 17
click at [34, 156] on button "Search" at bounding box center [31, 161] width 52 height 18
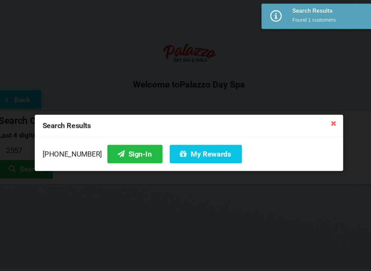
click at [192, 149] on button "My Rewards" at bounding box center [201, 146] width 68 height 18
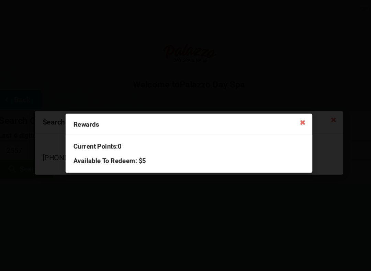
click at [288, 115] on icon at bounding box center [293, 115] width 11 height 11
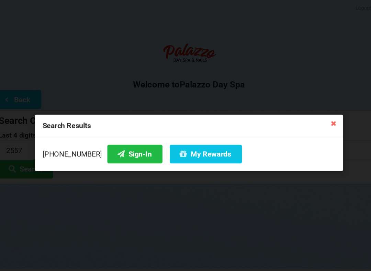
click at [112, 147] on button "Sign-In" at bounding box center [134, 146] width 52 height 18
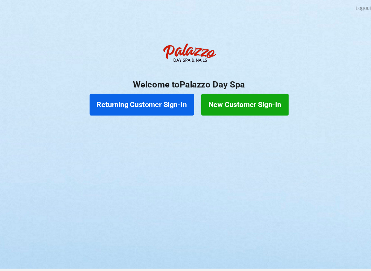
click at [137, 102] on button "Returning Customer Sign-In" at bounding box center [140, 99] width 99 height 21
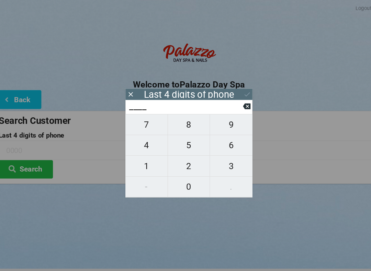
click at [178, 159] on span "2" at bounding box center [186, 157] width 40 height 14
click at [180, 123] on span "8" at bounding box center [186, 118] width 40 height 14
click at [179, 182] on span "0" at bounding box center [186, 177] width 40 height 14
click at [221, 161] on span "3" at bounding box center [225, 157] width 40 height 14
click at [25, 164] on button "Search" at bounding box center [31, 161] width 52 height 18
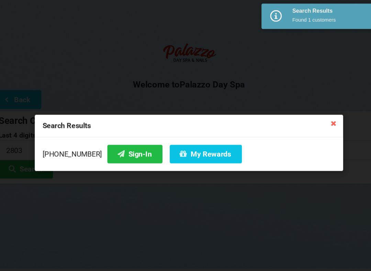
click at [121, 150] on button "Sign-In" at bounding box center [134, 146] width 52 height 18
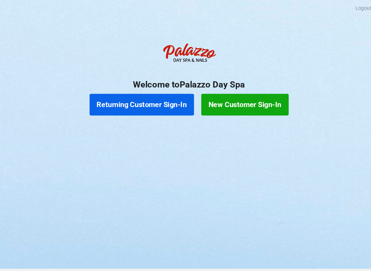
click at [139, 90] on button "Returning Customer Sign-In" at bounding box center [140, 99] width 99 height 21
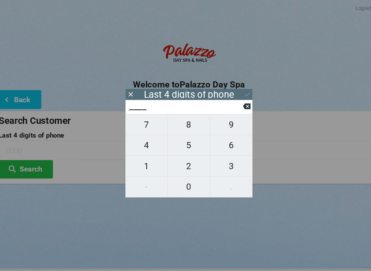
click at [176, 140] on span "5" at bounding box center [186, 138] width 40 height 14
click at [237, 102] on icon at bounding box center [240, 100] width 7 height 5
click at [219, 117] on span "9" at bounding box center [225, 118] width 40 height 14
click at [179, 157] on span "2" at bounding box center [186, 157] width 40 height 14
click at [237, 101] on icon at bounding box center [240, 100] width 7 height 5
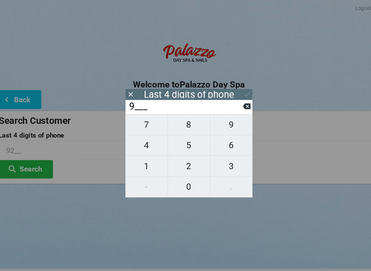
click at [237, 102] on icon at bounding box center [240, 100] width 7 height 5
click at [177, 122] on span "8" at bounding box center [186, 118] width 40 height 14
click at [218, 122] on span "9" at bounding box center [225, 118] width 40 height 14
click at [179, 156] on span "2" at bounding box center [186, 157] width 40 height 14
click at [216, 121] on span "9" at bounding box center [225, 118] width 40 height 14
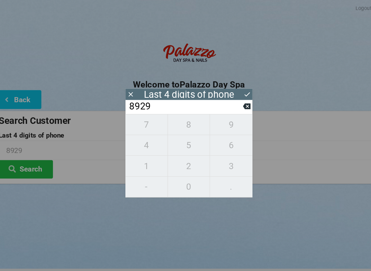
click at [237, 87] on icon at bounding box center [240, 89] width 7 height 7
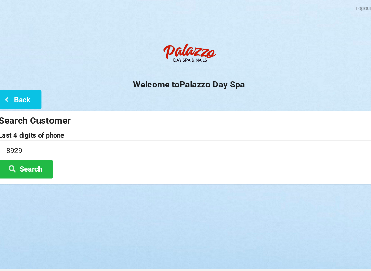
click at [36, 161] on button "Search" at bounding box center [31, 161] width 52 height 18
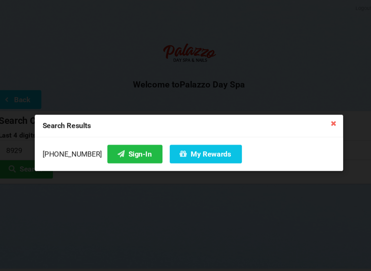
click at [109, 146] on button "Sign-In" at bounding box center [134, 146] width 52 height 18
